Goal: Find specific page/section: Find specific page/section

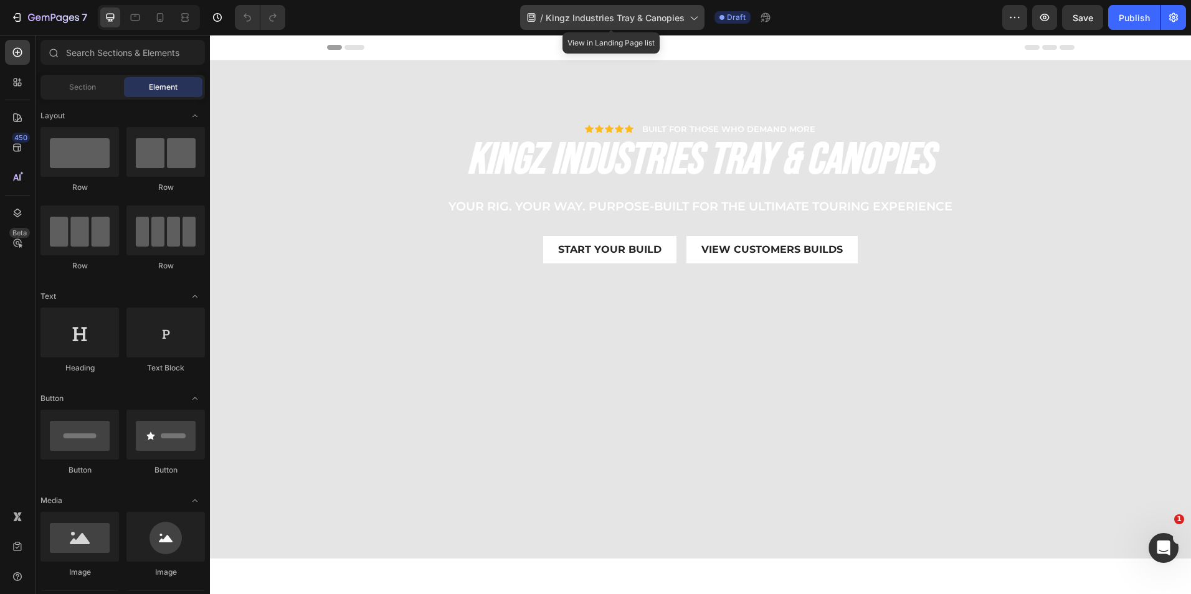
click at [690, 18] on icon at bounding box center [693, 17] width 12 height 12
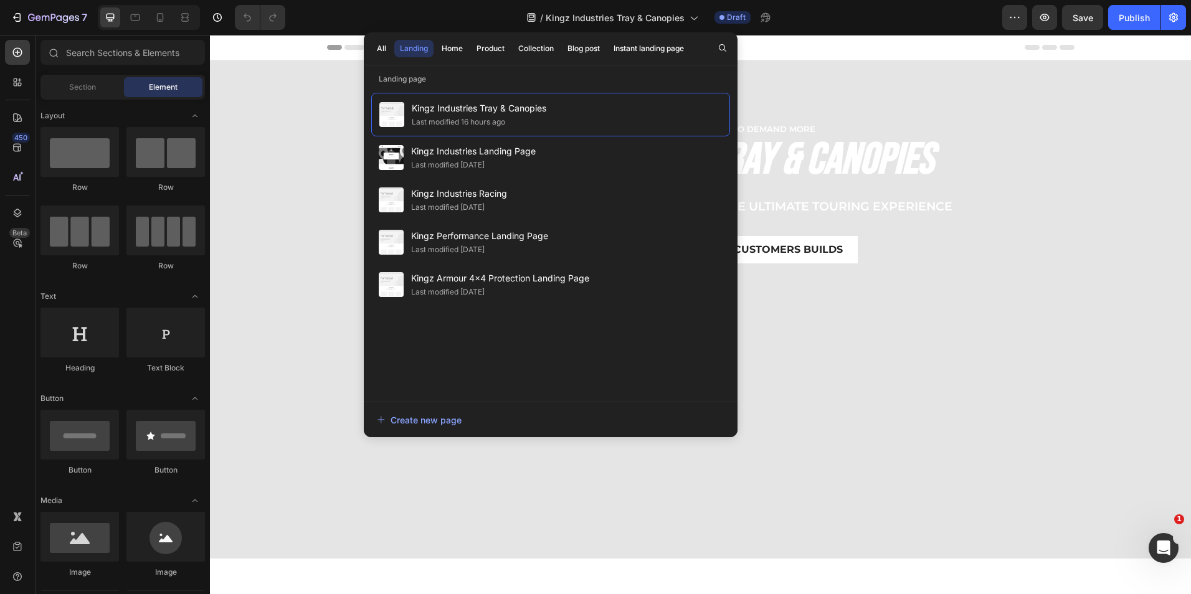
click at [450, 38] on div "All Landing Home Product Collection Blog post Instant landing page" at bounding box center [530, 48] width 333 height 32
click at [446, 44] on div "Home" at bounding box center [452, 48] width 21 height 11
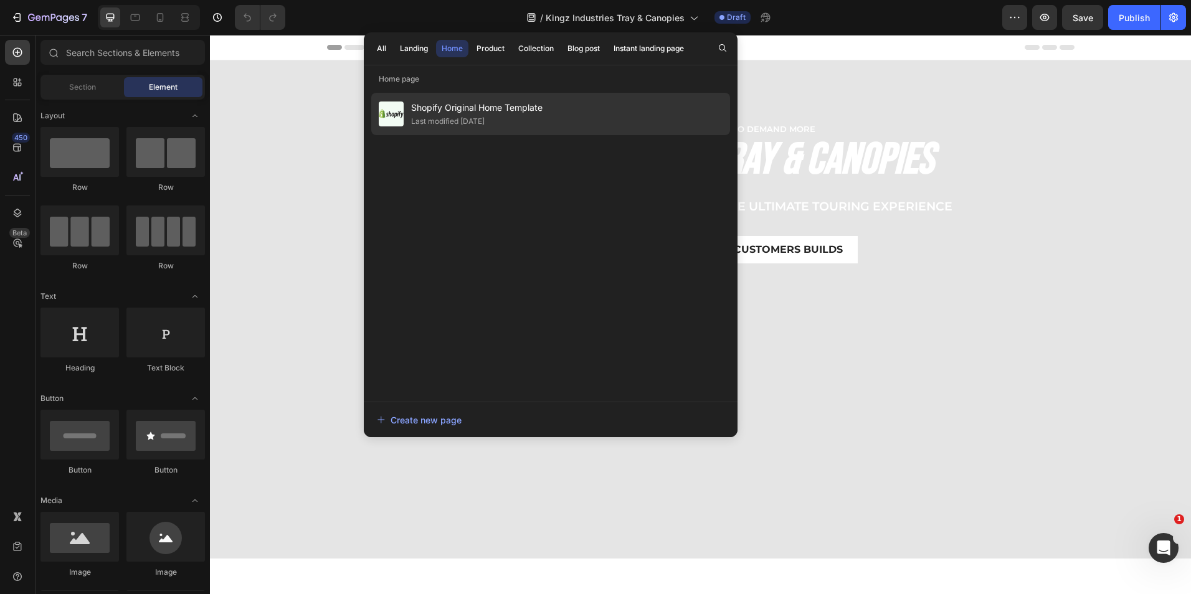
click at [458, 112] on span "Shopify Original Home Template" at bounding box center [476, 107] width 131 height 15
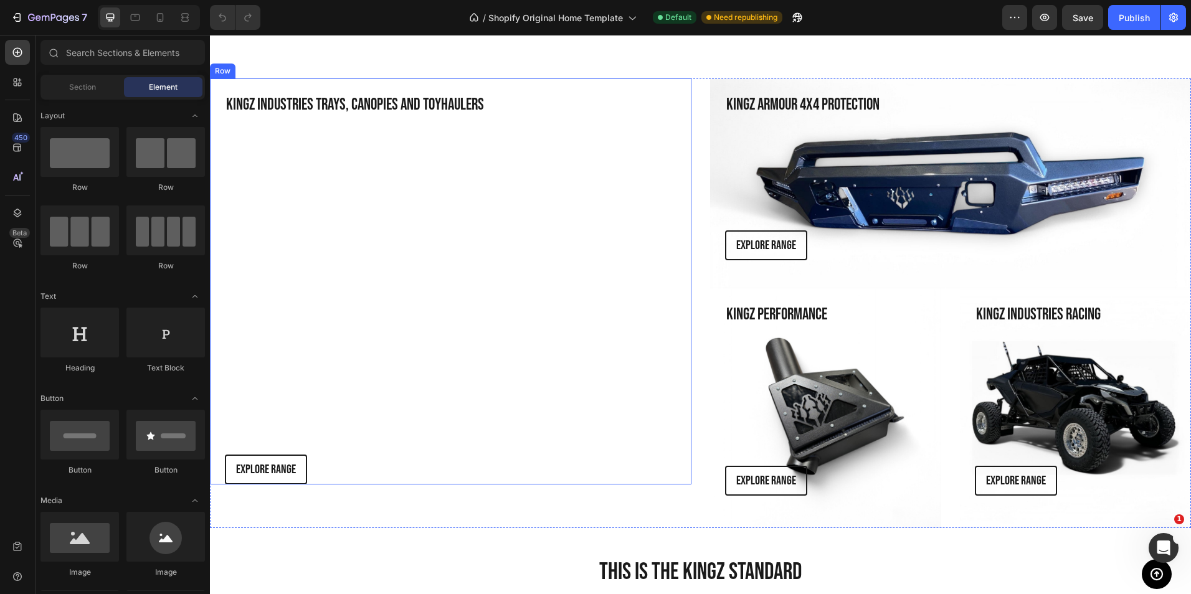
scroll to position [868, 0]
click at [283, 459] on p "explore range" at bounding box center [266, 469] width 60 height 20
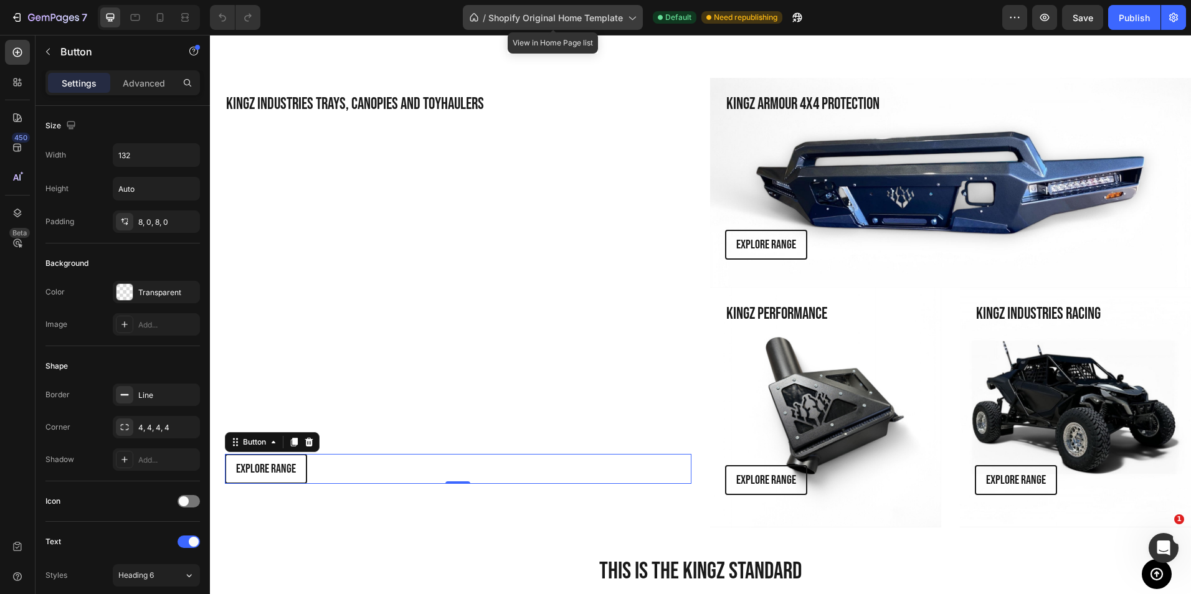
click at [631, 15] on icon at bounding box center [631, 17] width 12 height 12
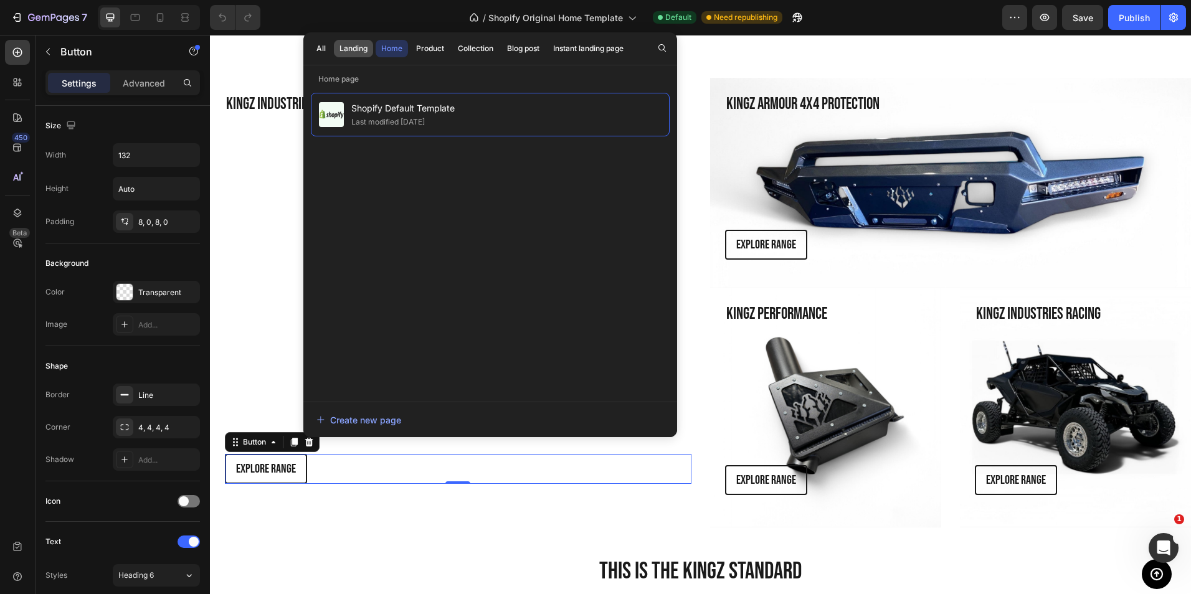
click at [351, 44] on div "Landing" at bounding box center [354, 48] width 28 height 11
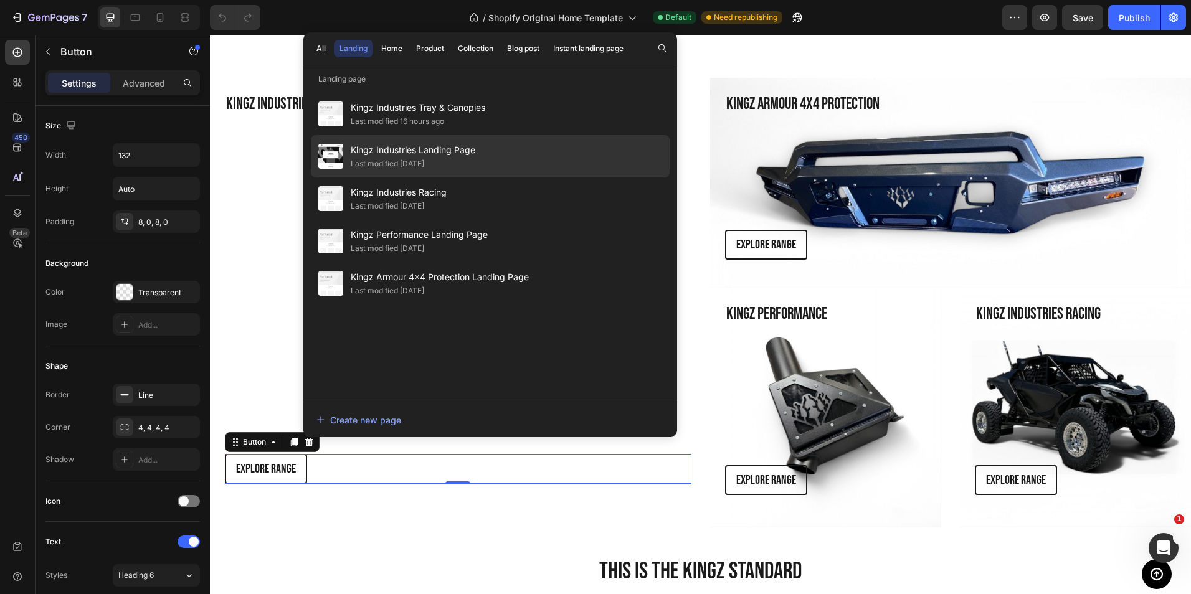
click at [424, 151] on span "Kingz Industries Landing Page" at bounding box center [413, 150] width 125 height 15
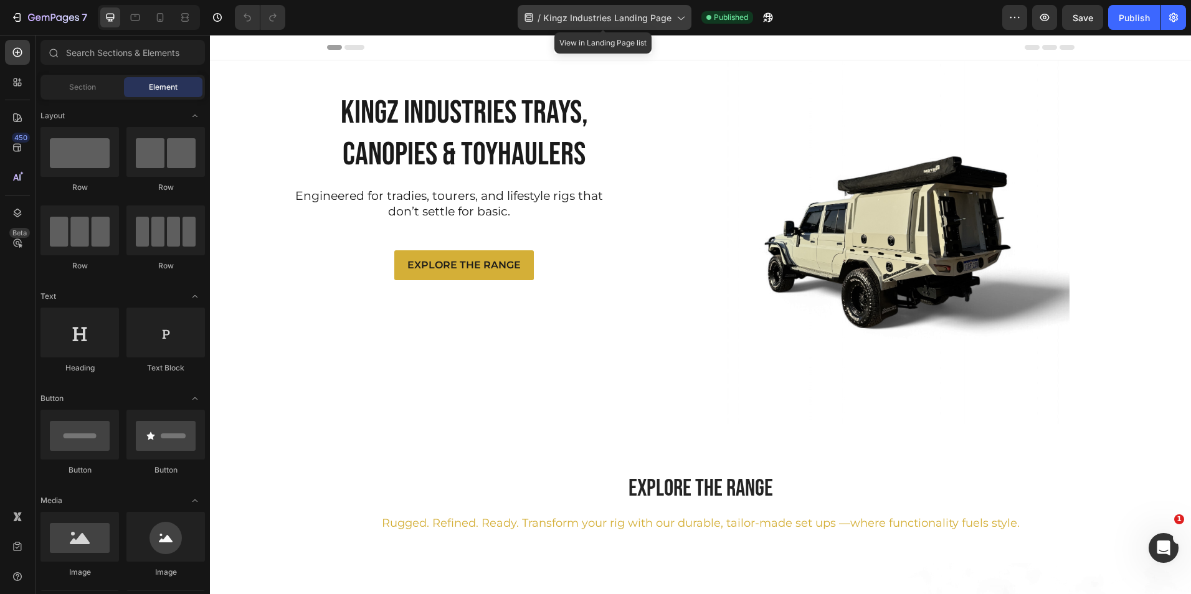
click at [677, 22] on icon at bounding box center [680, 17] width 12 height 12
